Goal: Task Accomplishment & Management: Manage account settings

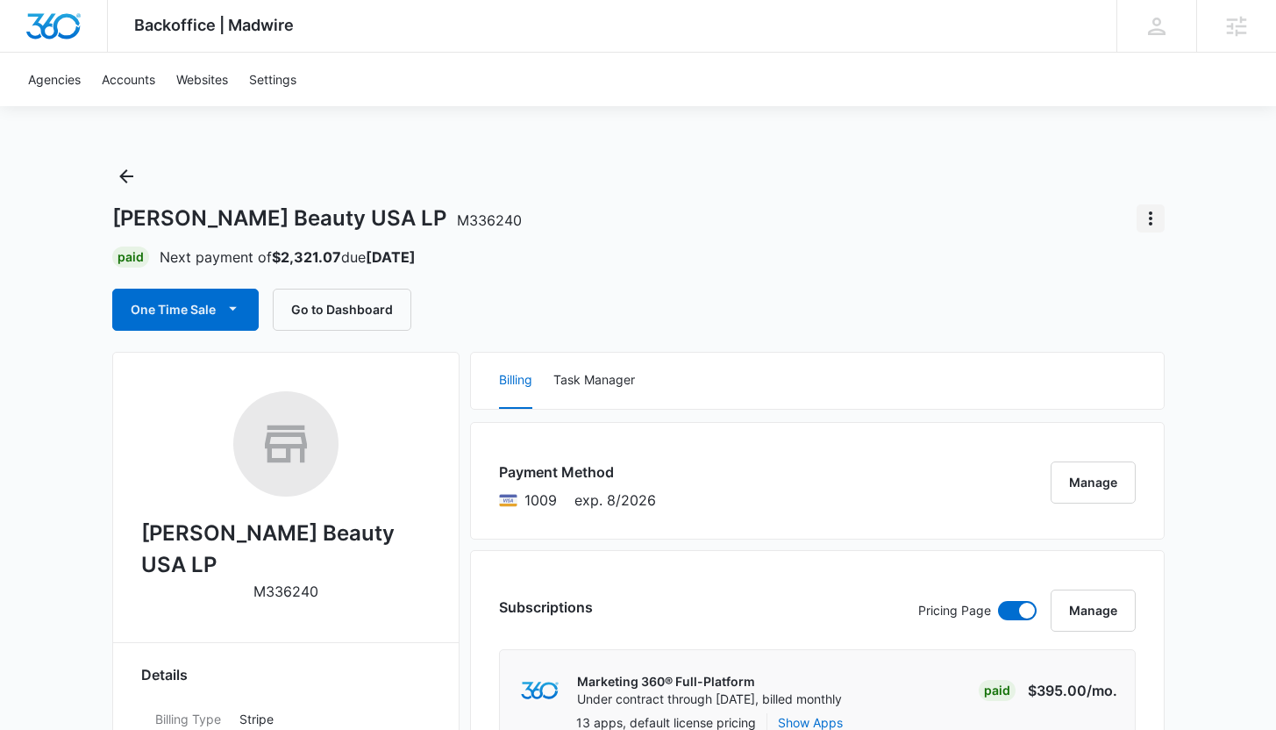
click at [1146, 211] on icon "Actions" at bounding box center [1150, 218] width 21 height 21
click at [1123, 316] on button "Close Account" at bounding box center [1089, 320] width 149 height 26
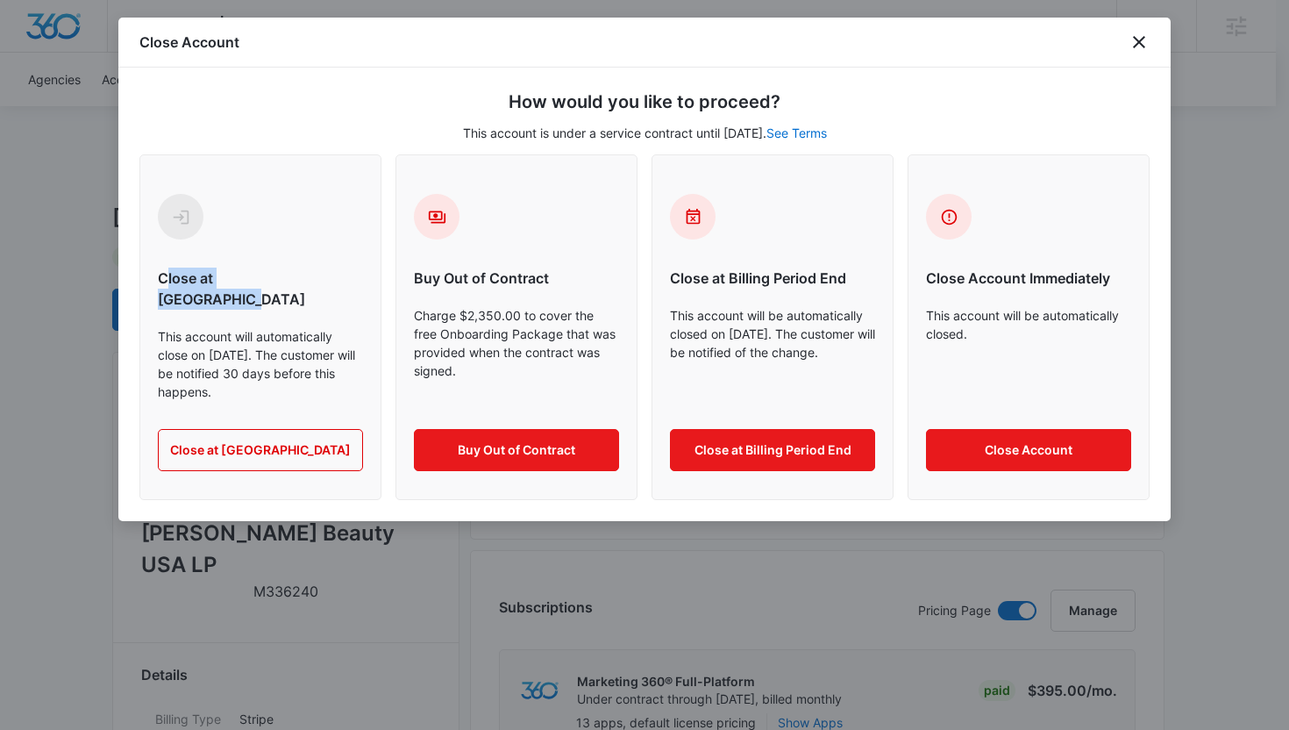
drag, startPoint x: 168, startPoint y: 274, endPoint x: 308, endPoint y: 278, distance: 139.5
click at [309, 278] on h6 "Close at Contract End" at bounding box center [260, 289] width 205 height 42
drag, startPoint x: 190, startPoint y: 336, endPoint x: 315, endPoint y: 336, distance: 124.6
click at [315, 336] on p "This account will automatically close on February 11, 2026. The customer will b…" at bounding box center [260, 364] width 205 height 74
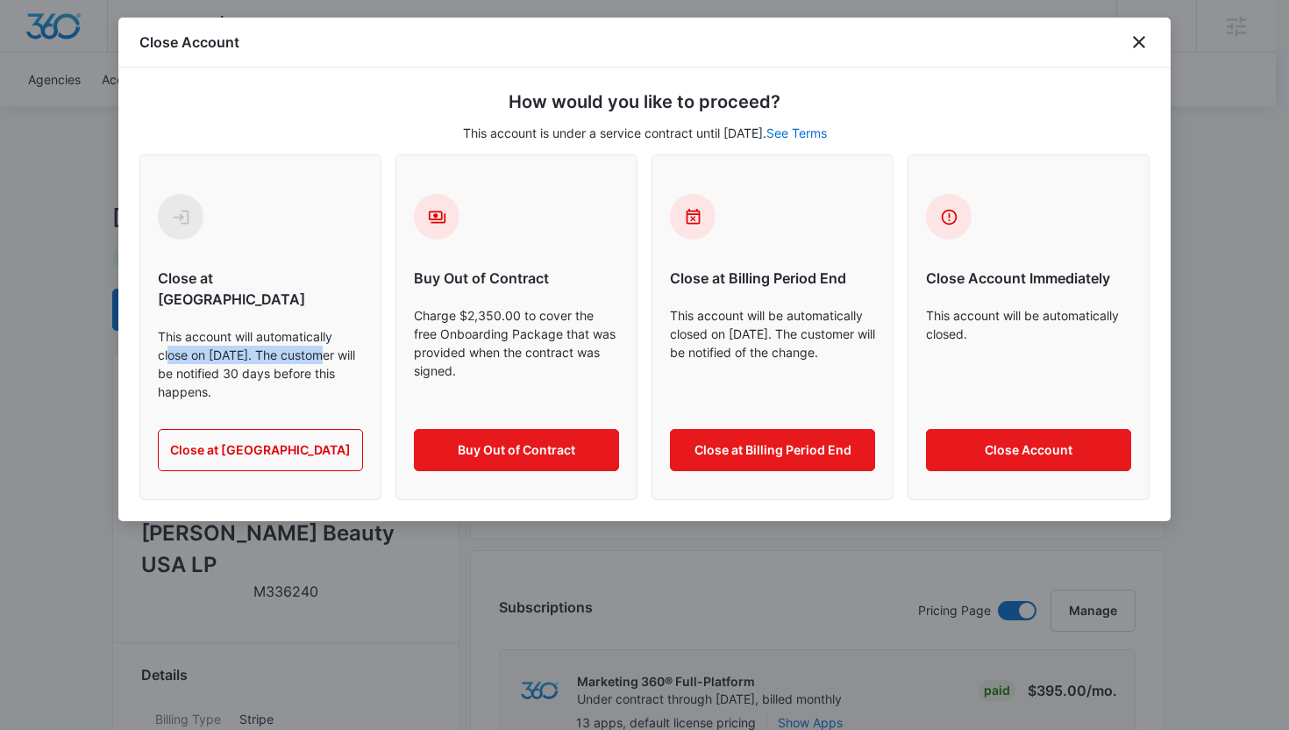
drag, startPoint x: 168, startPoint y: 334, endPoint x: 316, endPoint y: 339, distance: 148.3
click at [316, 339] on p "This account will automatically close on February 11, 2026. The customer will b…" at bounding box center [260, 364] width 205 height 74
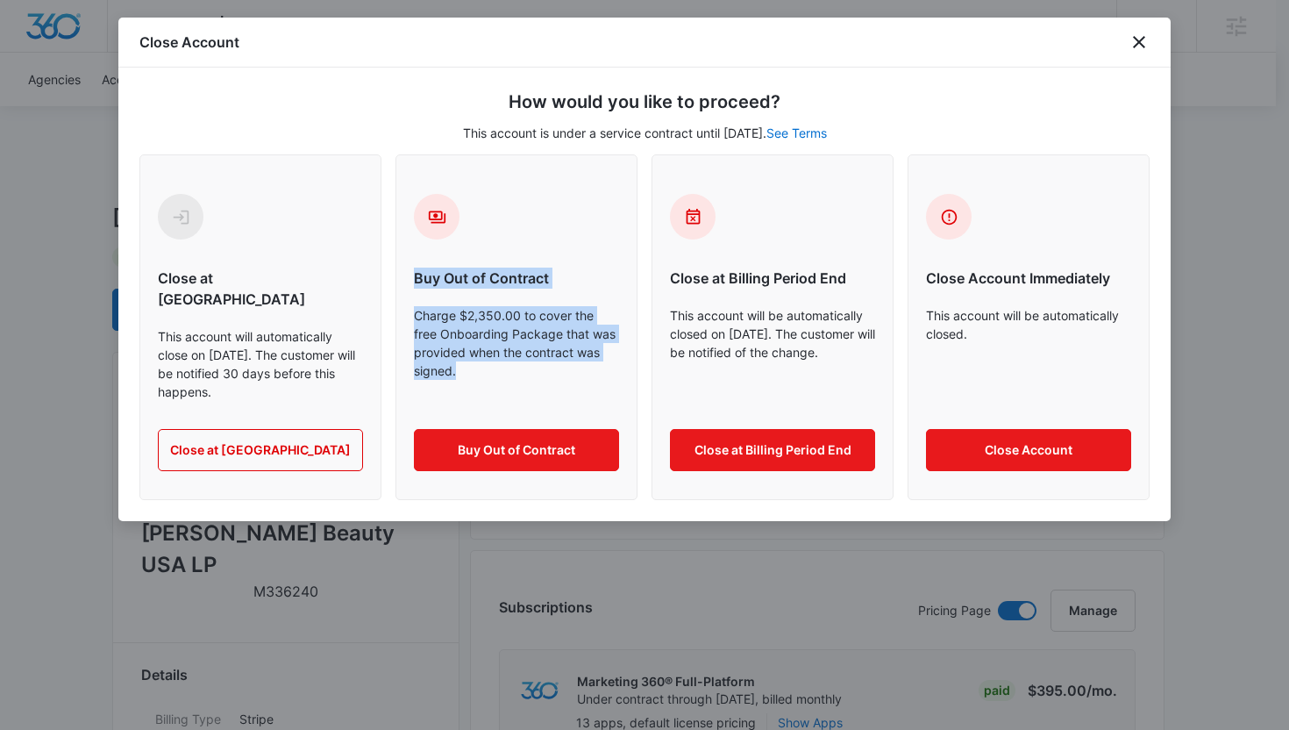
drag, startPoint x: 413, startPoint y: 278, endPoint x: 477, endPoint y: 372, distance: 113.6
click at [477, 372] on div "Buy Out of Contract Charge $2,350.00 to cover the free Onboarding Package that …" at bounding box center [516, 332] width 205 height 277
click at [485, 335] on p "Charge $2,350.00 to cover the free Onboarding Package that was provided when th…" at bounding box center [516, 353] width 205 height 95
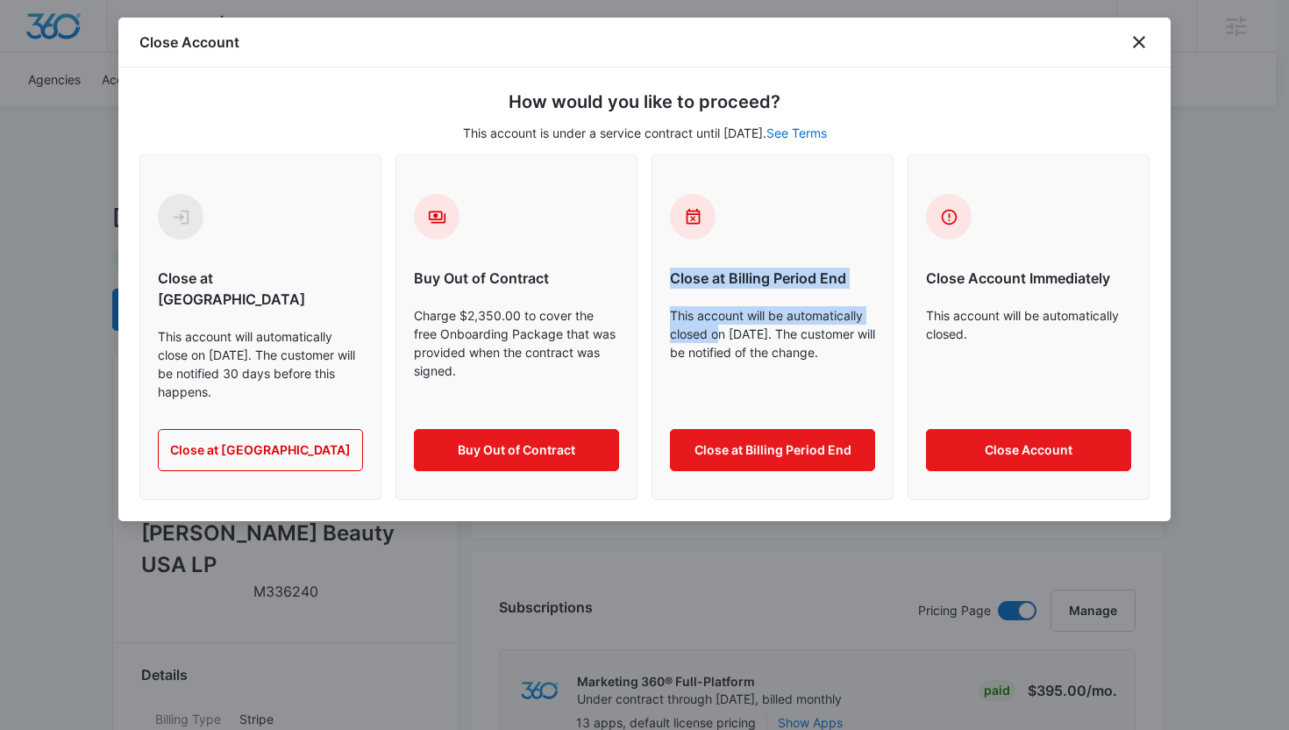
drag, startPoint x: 670, startPoint y: 279, endPoint x: 719, endPoint y: 338, distance: 76.6
click at [719, 338] on div "Close at Billing Period End This account will be automatically closed on Novemb…" at bounding box center [772, 332] width 205 height 277
drag, startPoint x: 839, startPoint y: 332, endPoint x: 656, endPoint y: 314, distance: 183.4
click at [656, 314] on div "Close at Billing Period End This account will be automatically closed on Novemb…" at bounding box center [773, 327] width 242 height 346
click at [767, 318] on p "This account will be automatically closed on November 11, 2025. The customer wi…" at bounding box center [772, 353] width 205 height 95
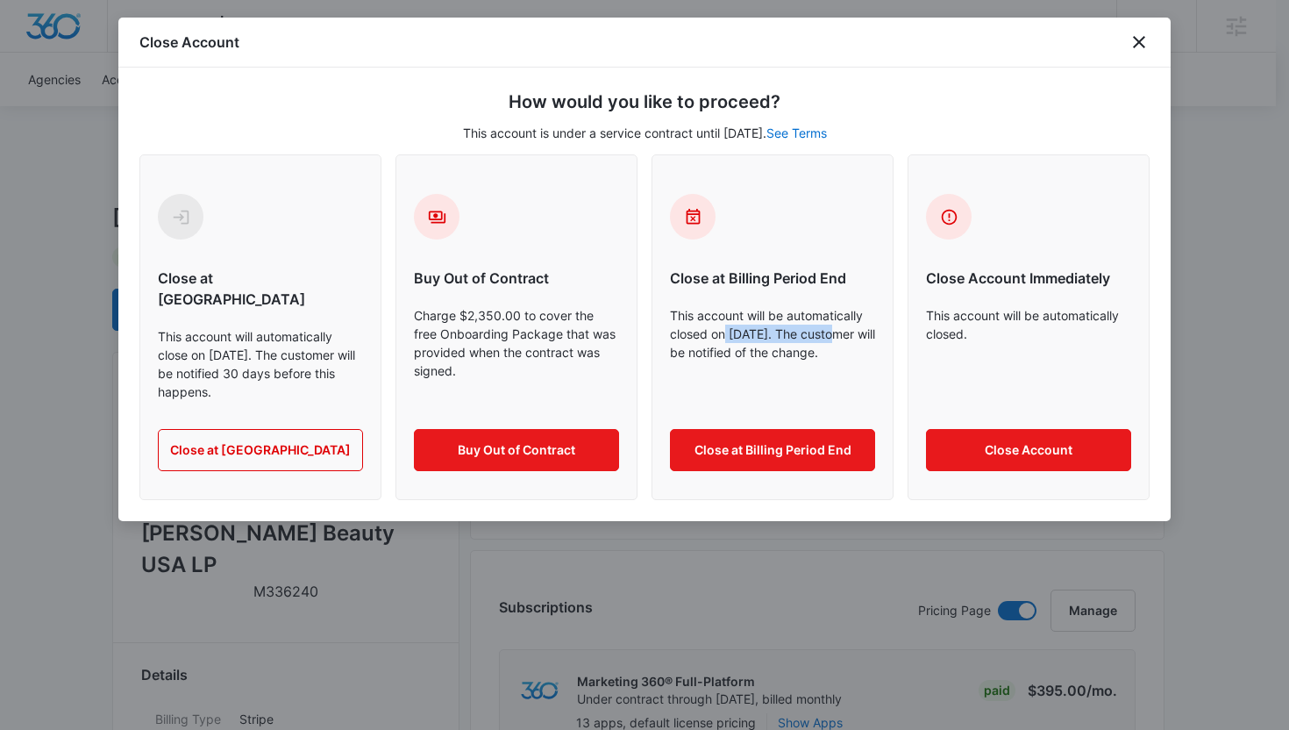
drag, startPoint x: 727, startPoint y: 330, endPoint x: 839, endPoint y: 335, distance: 111.5
click at [839, 335] on p "This account will be automatically closed on November 11, 2025. The customer wi…" at bounding box center [772, 353] width 205 height 95
click at [1138, 42] on icon "close" at bounding box center [1139, 42] width 12 height 12
